Goal: Task Accomplishment & Management: Complete application form

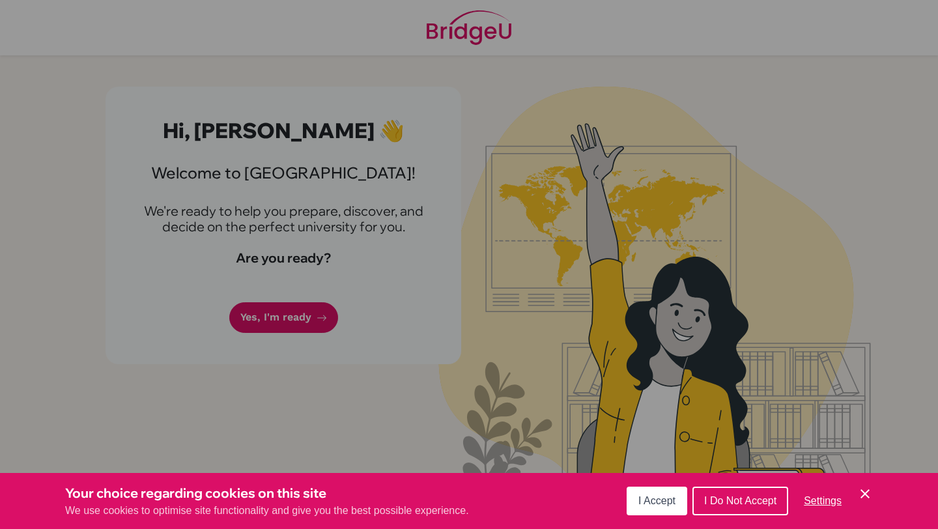
click at [646, 504] on span "I Accept" at bounding box center [656, 500] width 37 height 11
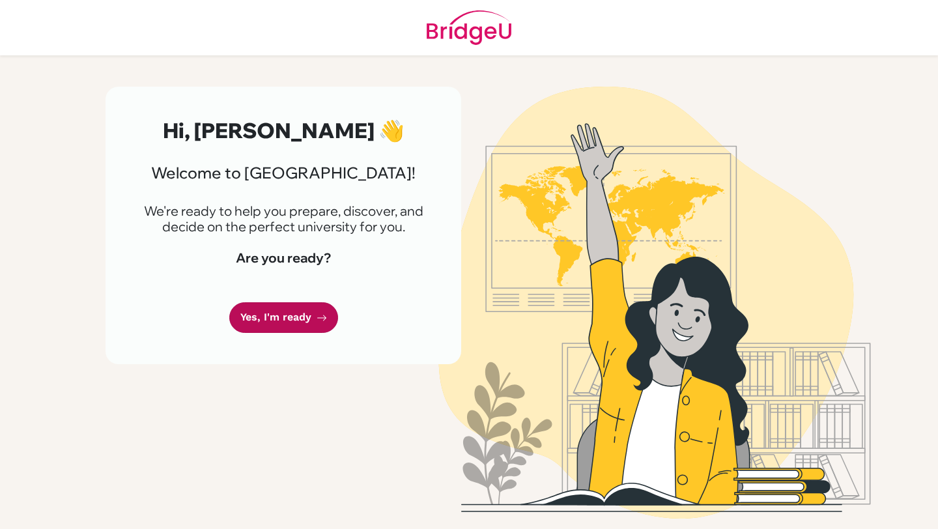
click at [309, 312] on link "Yes, I'm ready" at bounding box center [283, 317] width 109 height 31
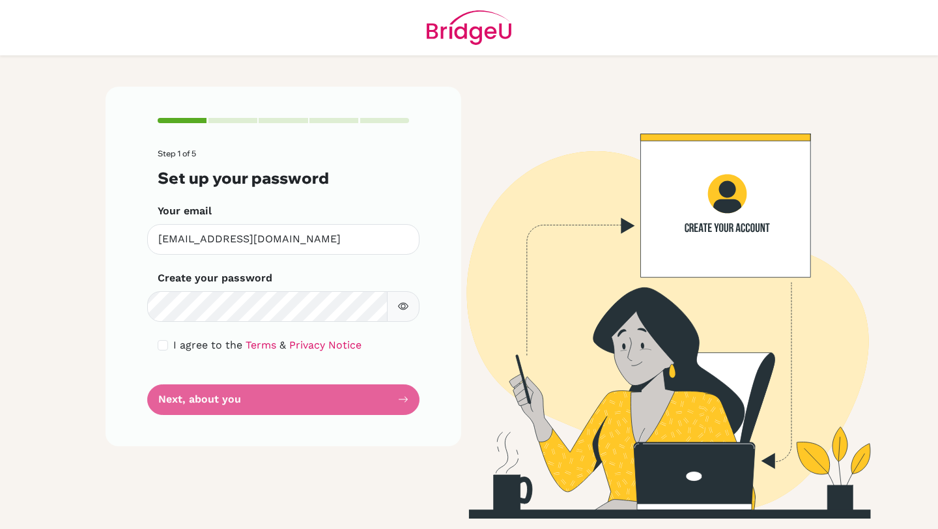
click at [290, 395] on form "Step 1 of 5 Set up your password Your email [EMAIL_ADDRESS][DOMAIN_NAME] Invali…" at bounding box center [283, 281] width 251 height 265
click at [173, 337] on div "I agree to the Terms & Privacy Notice" at bounding box center [283, 345] width 251 height 16
click at [168, 345] on div "I agree to the Terms & Privacy Notice" at bounding box center [283, 345] width 251 height 16
click at [165, 345] on input "checkbox" at bounding box center [163, 345] width 10 height 10
checkbox input "true"
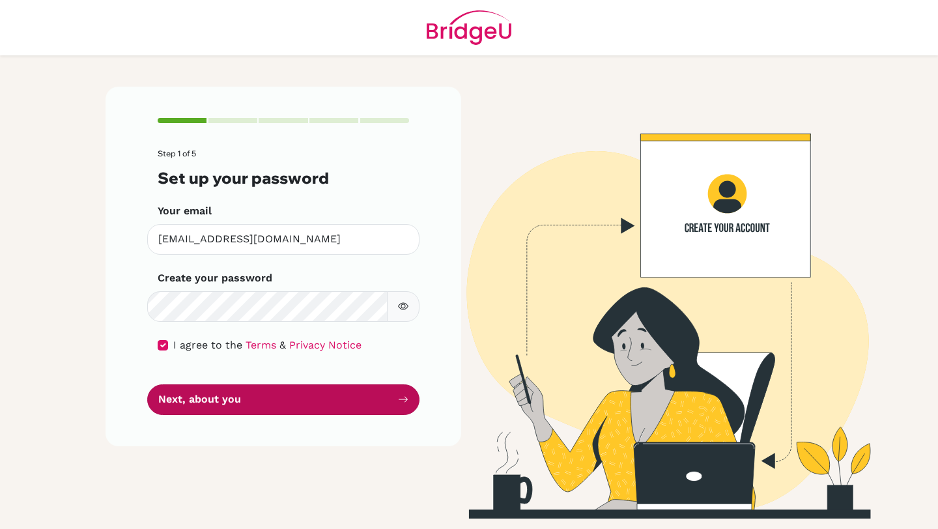
click at [360, 402] on button "Next, about you" at bounding box center [283, 399] width 272 height 31
